Goal: Task Accomplishment & Management: Use online tool/utility

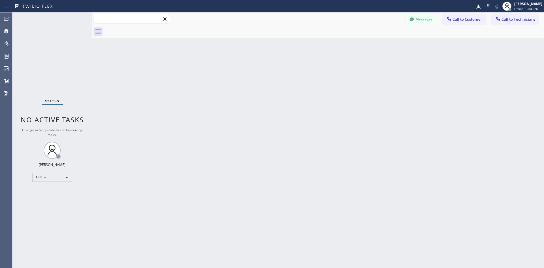
click at [104, 20] on input "text" at bounding box center [132, 18] width 76 height 9
paste input "Asfdgfad"
type input "Asfdgfad"
click at [117, 33] on span "fvbfdkjjh@sdfd.ry" at bounding box center [132, 35] width 69 height 5
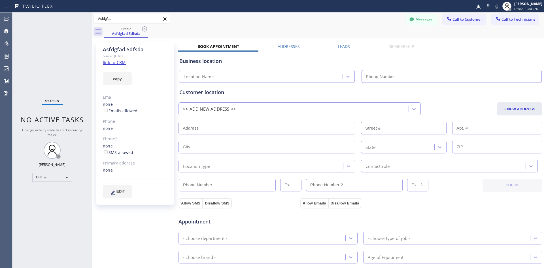
click at [290, 46] on label "Addresses" at bounding box center [289, 46] width 22 height 5
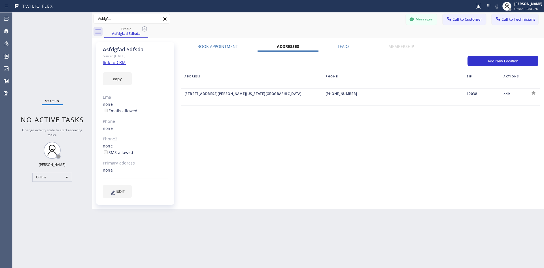
click at [533, 92] on div at bounding box center [533, 92] width 9 height 9
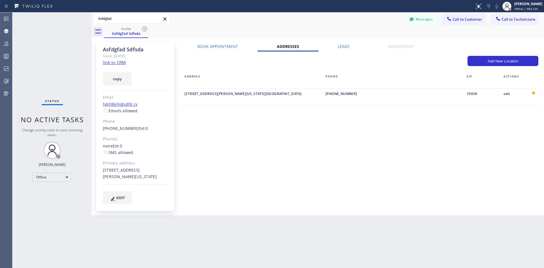
click at [379, 139] on div "Book Appointment Addresses Leads Membership Business location Location Name Per…" at bounding box center [360, 129] width 365 height 170
click at [249, 67] on div "Add New Location" at bounding box center [361, 64] width 356 height 16
click at [208, 44] on label "Book Appointment" at bounding box center [218, 46] width 41 height 5
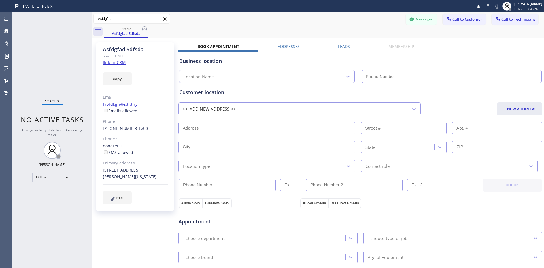
click at [349, 44] on div "Leads" at bounding box center [344, 48] width 50 height 8
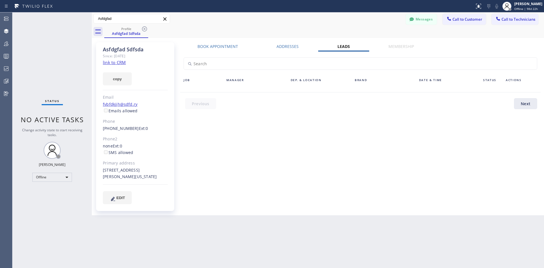
drag, startPoint x: 229, startPoint y: 45, endPoint x: 237, endPoint y: 50, distance: 9.2
click at [229, 45] on label "Book Appointment" at bounding box center [218, 46] width 41 height 5
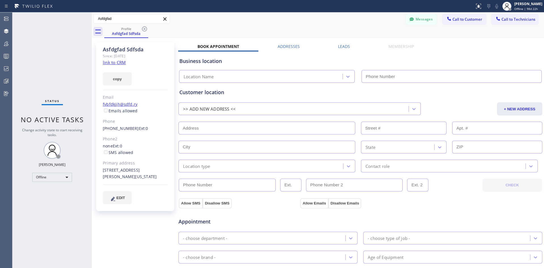
click at [292, 46] on label "Addresses" at bounding box center [289, 46] width 22 height 5
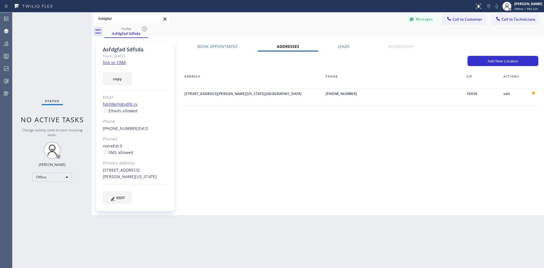
click at [340, 49] on div "Leads" at bounding box center [344, 48] width 51 height 8
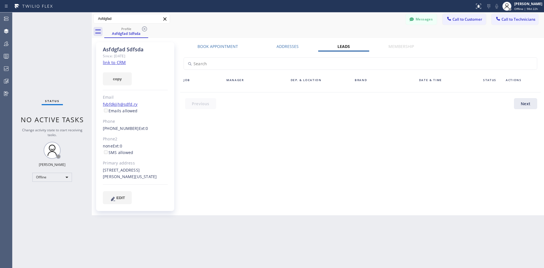
click at [223, 43] on div "Asfdgfad Sdfsda Since: [DATE] link to CRM copy Email [EMAIL_ADDRESS] Emails all…" at bounding box center [318, 126] width 450 height 174
click at [234, 48] on label "Book Appointment" at bounding box center [218, 46] width 41 height 5
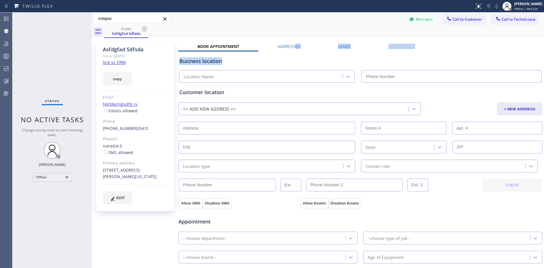
click at [293, 49] on div "Book Appointment Addresses Leads Membership Business location Location Name Per…" at bounding box center [360, 231] width 365 height 374
click at [287, 46] on label "Addresses" at bounding box center [289, 46] width 22 height 5
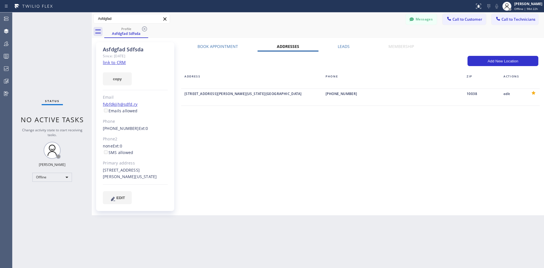
click at [314, 24] on div "Asfdgfad Asfdgfad Sdfsda [PHONE_NUMBER] fvbfdkjjh@sdfd.ry [US_STATE] Messages C…" at bounding box center [318, 19] width 452 height 10
click at [348, 47] on label "Leads" at bounding box center [344, 46] width 12 height 5
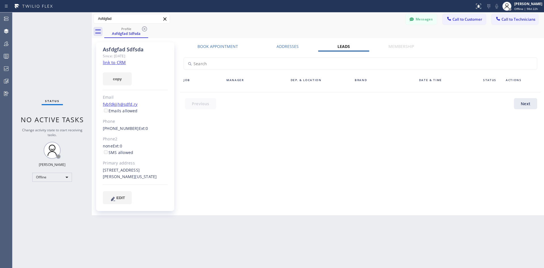
drag, startPoint x: 451, startPoint y: 148, endPoint x: 423, endPoint y: 139, distance: 29.4
click at [451, 148] on div "Book Appointment Addresses Leads Membership Business location Location Name Per…" at bounding box center [360, 129] width 365 height 170
